Goal: Task Accomplishment & Management: Complete application form

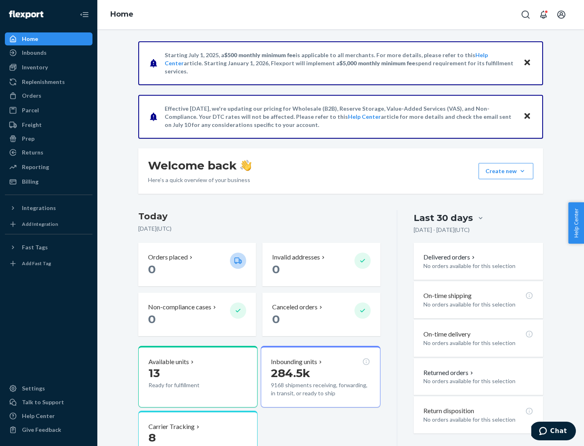
click at [522, 171] on button "Create new Create new inbound Create new order Create new product" at bounding box center [506, 171] width 55 height 16
click at [49, 53] on div "Inbounds" at bounding box center [49, 52] width 86 height 11
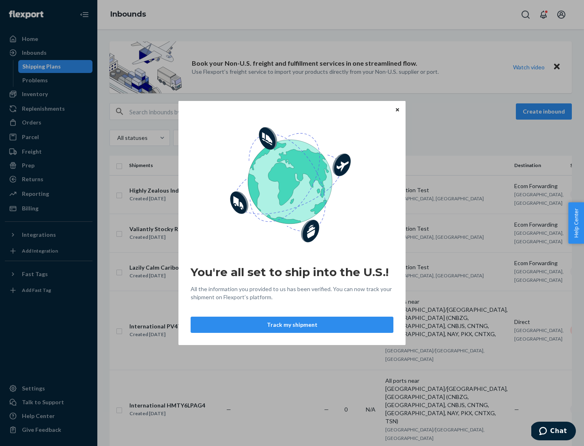
click at [292, 325] on button "Track my shipment" at bounding box center [292, 325] width 203 height 16
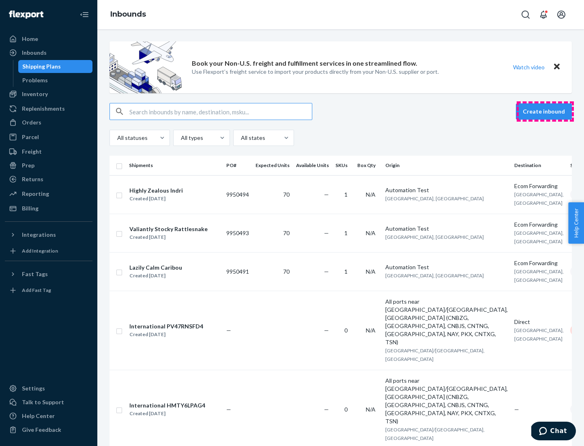
click at [545, 112] on button "Create inbound" at bounding box center [544, 111] width 56 height 16
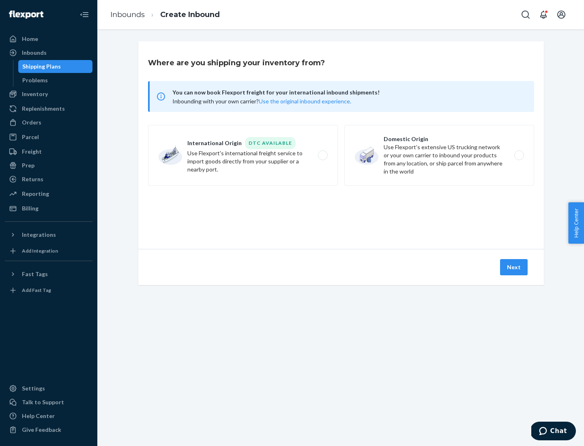
click at [243, 155] on label "International Origin DTC Available Use Flexport's international freight service…" at bounding box center [243, 155] width 190 height 61
click at [322, 155] on input "International Origin DTC Available Use Flexport's international freight service…" at bounding box center [324, 155] width 5 height 5
radio input "true"
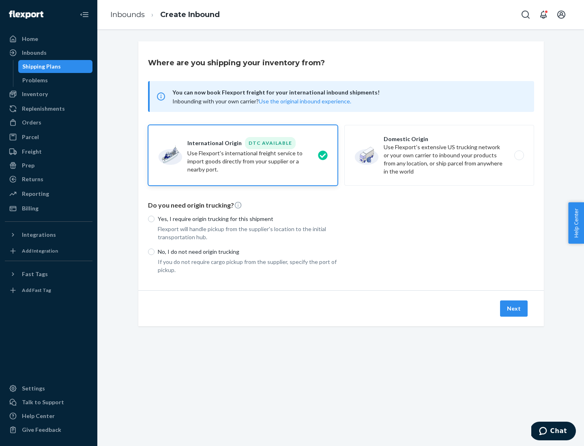
click at [248, 251] on p "No, I do not need origin trucking" at bounding box center [248, 252] width 180 height 8
click at [155, 251] on input "No, I do not need origin trucking" at bounding box center [151, 252] width 6 height 6
radio input "true"
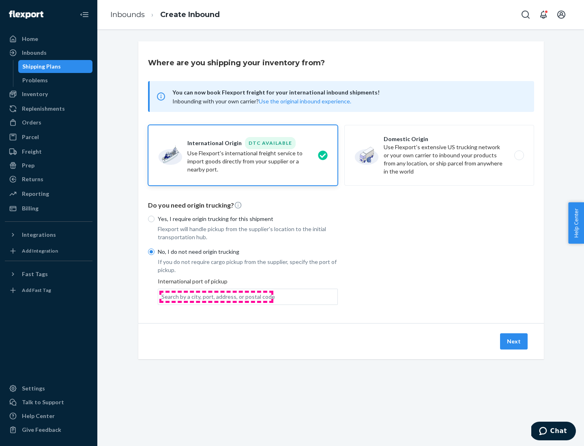
click at [216, 296] on div "Search by a city, port, address, or postal code" at bounding box center [218, 297] width 114 height 8
click at [162, 296] on input "Search by a city, port, address, or postal code" at bounding box center [161, 297] width 1 height 8
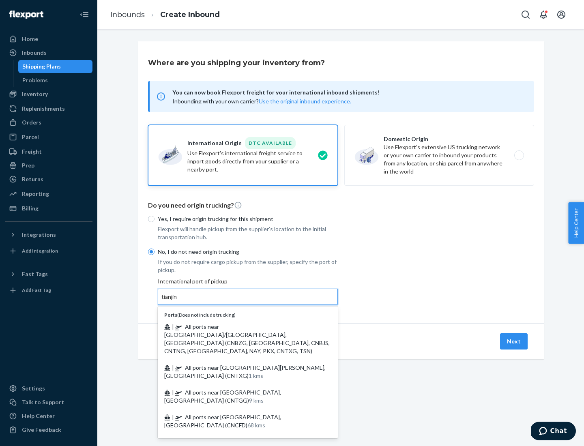
click at [240, 326] on span "| All ports near [GEOGRAPHIC_DATA]/[GEOGRAPHIC_DATA], [GEOGRAPHIC_DATA] (CNBZG,…" at bounding box center [246, 338] width 165 height 31
click at [178, 301] on input "tianjin" at bounding box center [169, 297] width 17 height 8
type input "All ports near [GEOGRAPHIC_DATA]/[GEOGRAPHIC_DATA], [GEOGRAPHIC_DATA] (CNBZG, […"
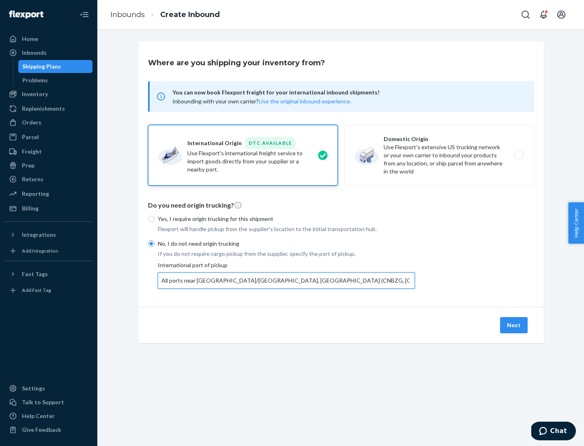
click at [514, 325] on button "Next" at bounding box center [514, 325] width 28 height 16
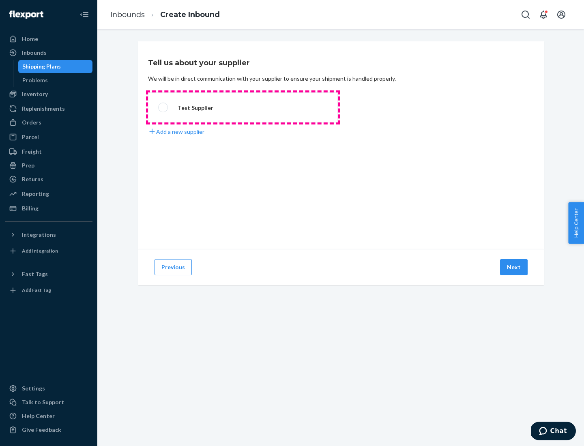
click at [243, 107] on label "Test Supplier" at bounding box center [243, 107] width 190 height 30
click at [163, 107] on input "Test Supplier" at bounding box center [160, 107] width 5 height 5
radio input "true"
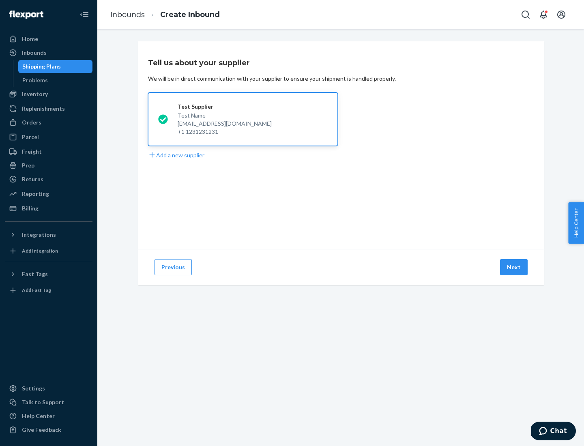
click at [514, 267] on button "Next" at bounding box center [514, 267] width 28 height 16
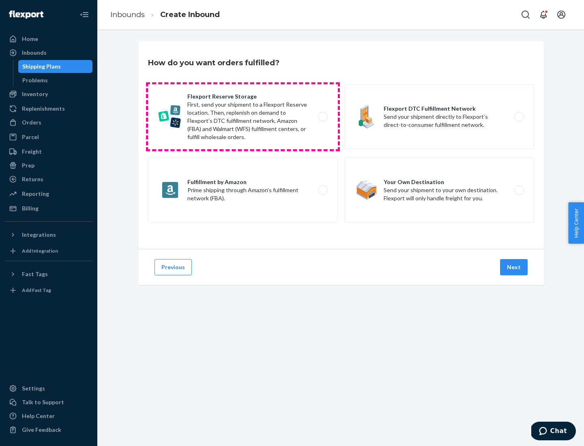
click at [243, 117] on label "Flexport Reserve Storage First, send your shipment to a Flexport Reserve locati…" at bounding box center [243, 116] width 190 height 65
click at [322, 117] on input "Flexport Reserve Storage First, send your shipment to a Flexport Reserve locati…" at bounding box center [324, 116] width 5 height 5
radio input "true"
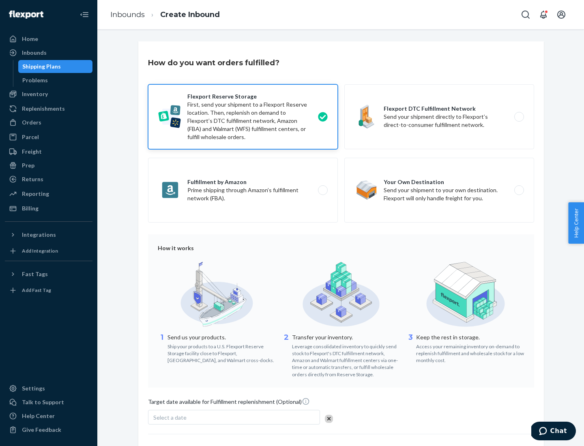
scroll to position [67, 0]
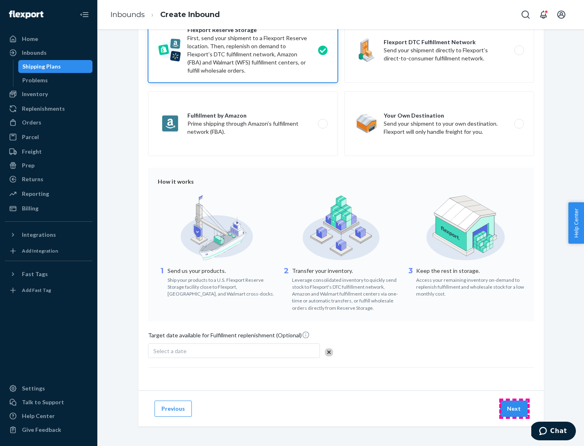
click at [514, 408] on button "Next" at bounding box center [514, 409] width 28 height 16
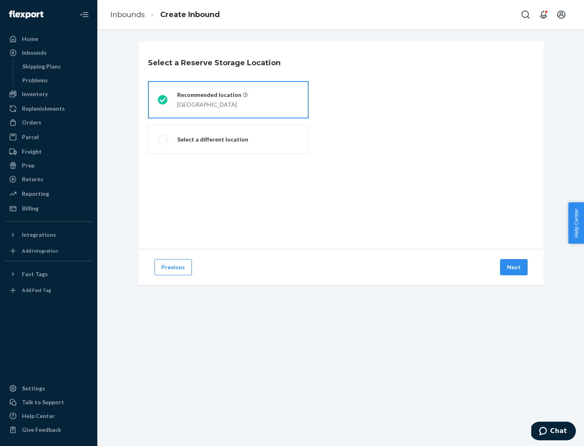
click at [228, 100] on div "[GEOGRAPHIC_DATA]" at bounding box center [212, 104] width 71 height 10
click at [163, 100] on input "Recommended location [GEOGRAPHIC_DATA]" at bounding box center [160, 99] width 5 height 5
click at [514, 267] on button "Next" at bounding box center [514, 267] width 28 height 16
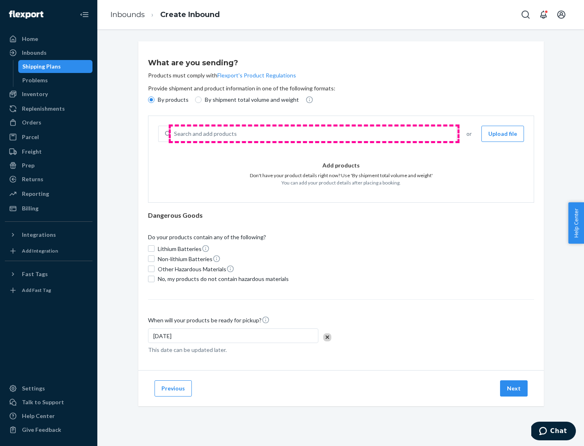
click at [314, 134] on div "Search and add products" at bounding box center [313, 134] width 285 height 15
click at [175, 134] on input "Search and add products" at bounding box center [174, 134] width 1 height 8
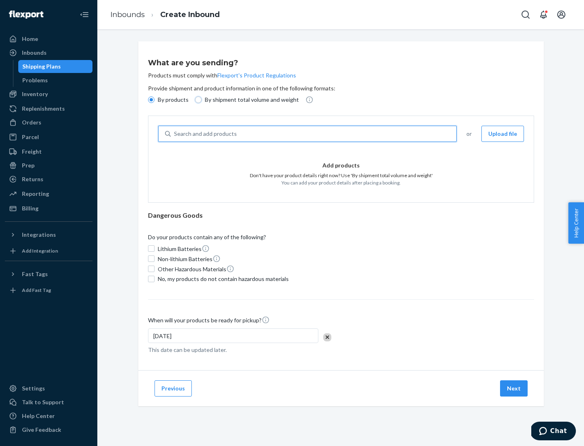
click at [197, 100] on input "By shipment total volume and weight" at bounding box center [198, 100] width 6 height 6
radio input "true"
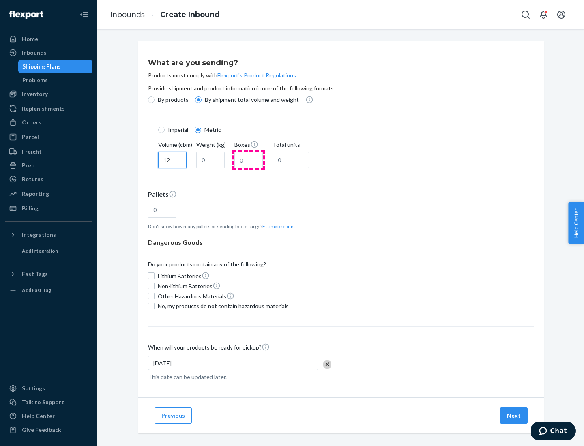
type input "12"
type input "22"
type input "222"
type input "121"
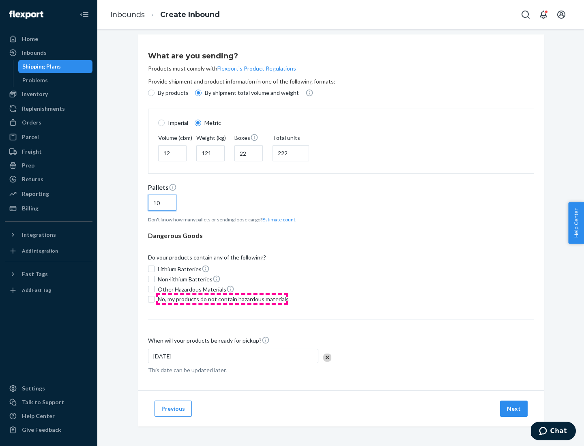
type input "10"
click at [222, 299] on span "No, my products do not contain hazardous materials" at bounding box center [223, 299] width 131 height 8
click at [155, 299] on input "No, my products do not contain hazardous materials" at bounding box center [151, 299] width 6 height 6
checkbox input "true"
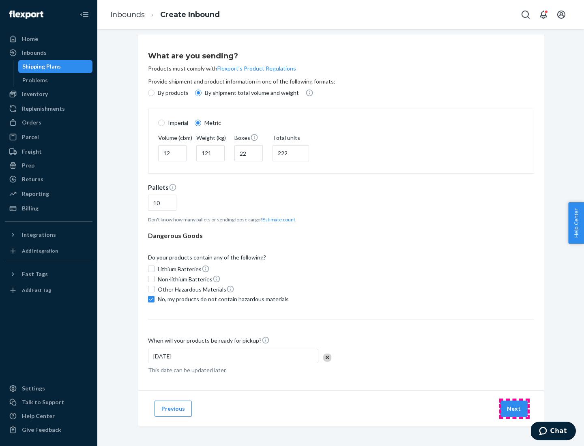
click at [514, 408] on button "Next" at bounding box center [514, 409] width 28 height 16
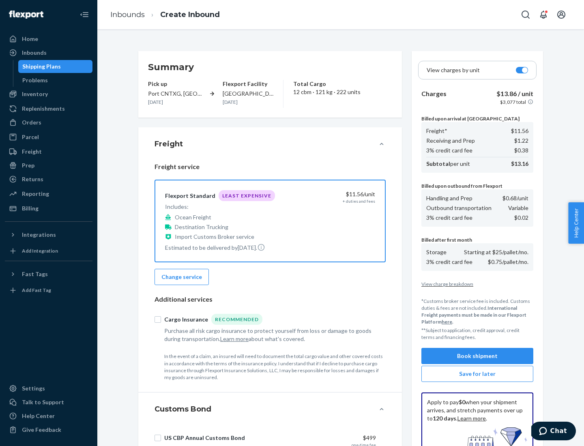
scroll to position [118, 0]
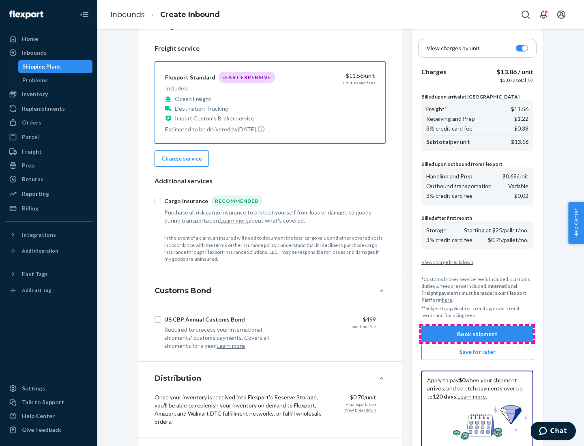
click at [477, 334] on button "Book shipment" at bounding box center [477, 334] width 112 height 16
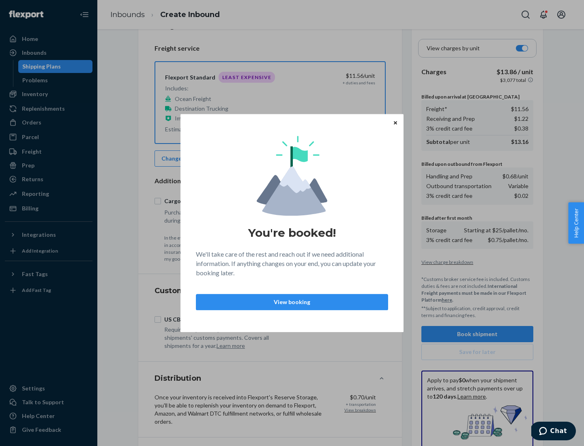
click at [292, 302] on p "View booking" at bounding box center [292, 302] width 178 height 8
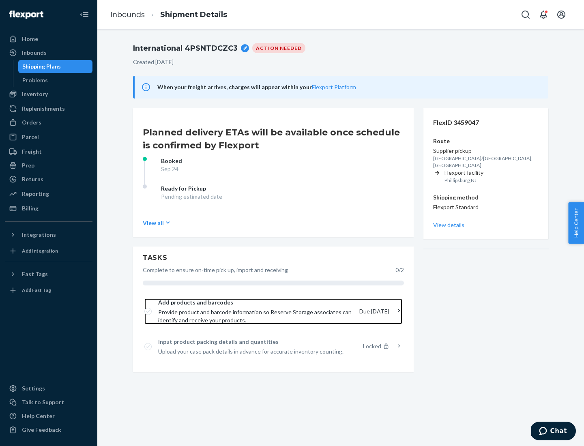
click at [258, 311] on span "Provide product and barcode information so Reserve Storage associates can ident…" at bounding box center [255, 316] width 195 height 16
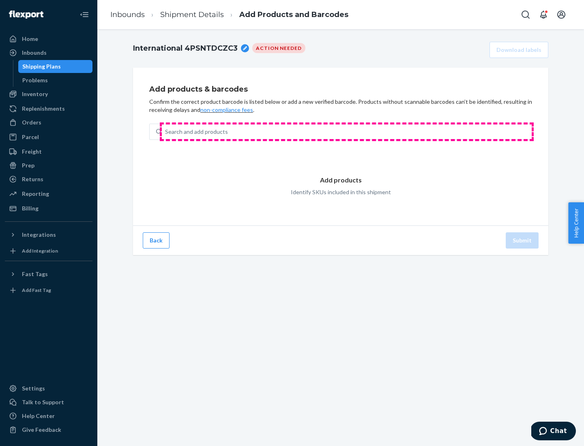
click at [347, 132] on div "Search and add products" at bounding box center [347, 131] width 370 height 15
click at [166, 132] on input "Search and add products" at bounding box center [165, 132] width 1 height 8
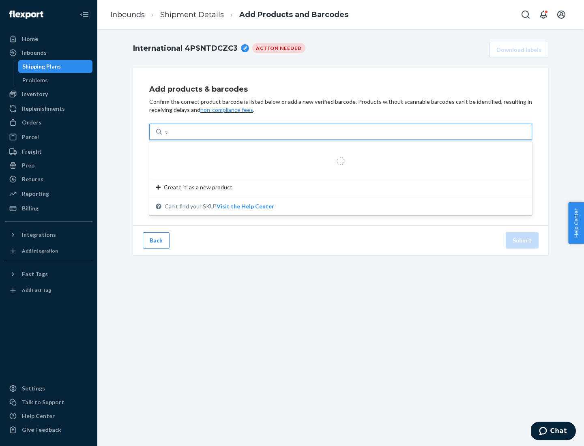
type input "test"
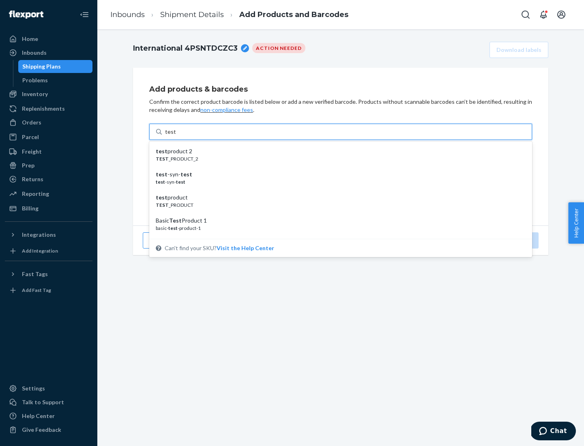
scroll to position [30, 0]
click at [337, 190] on div "Basic Test Product 1" at bounding box center [337, 190] width 363 height 8
click at [176, 136] on input "test" at bounding box center [170, 132] width 11 height 8
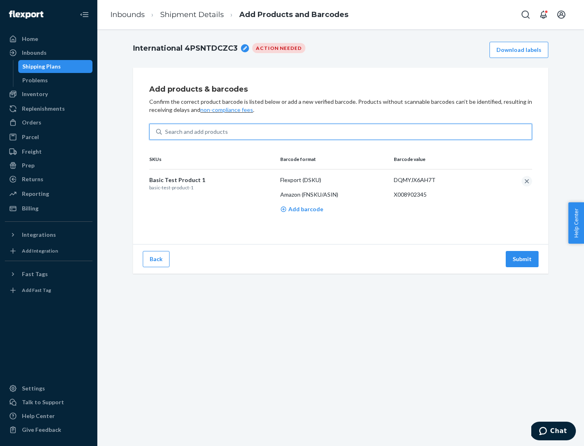
click at [522, 259] on button "Submit" at bounding box center [522, 259] width 33 height 16
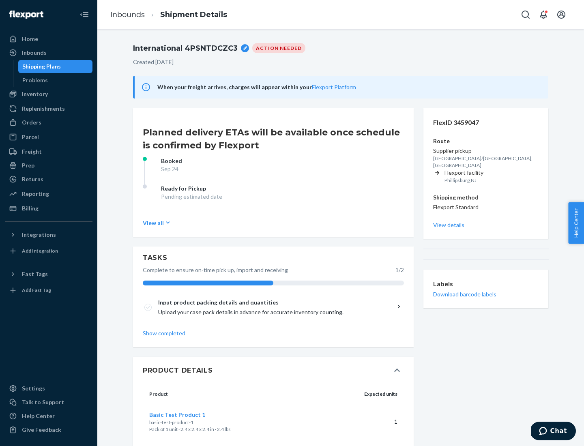
scroll to position [14, 0]
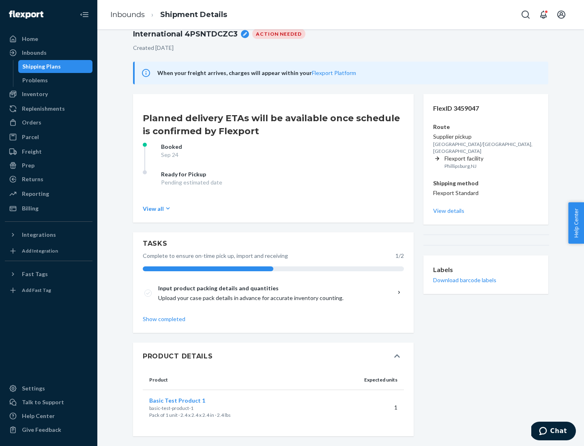
click at [190, 400] on span "Basic Test Product 1" at bounding box center [177, 400] width 56 height 7
